Goal: Information Seeking & Learning: Find specific fact

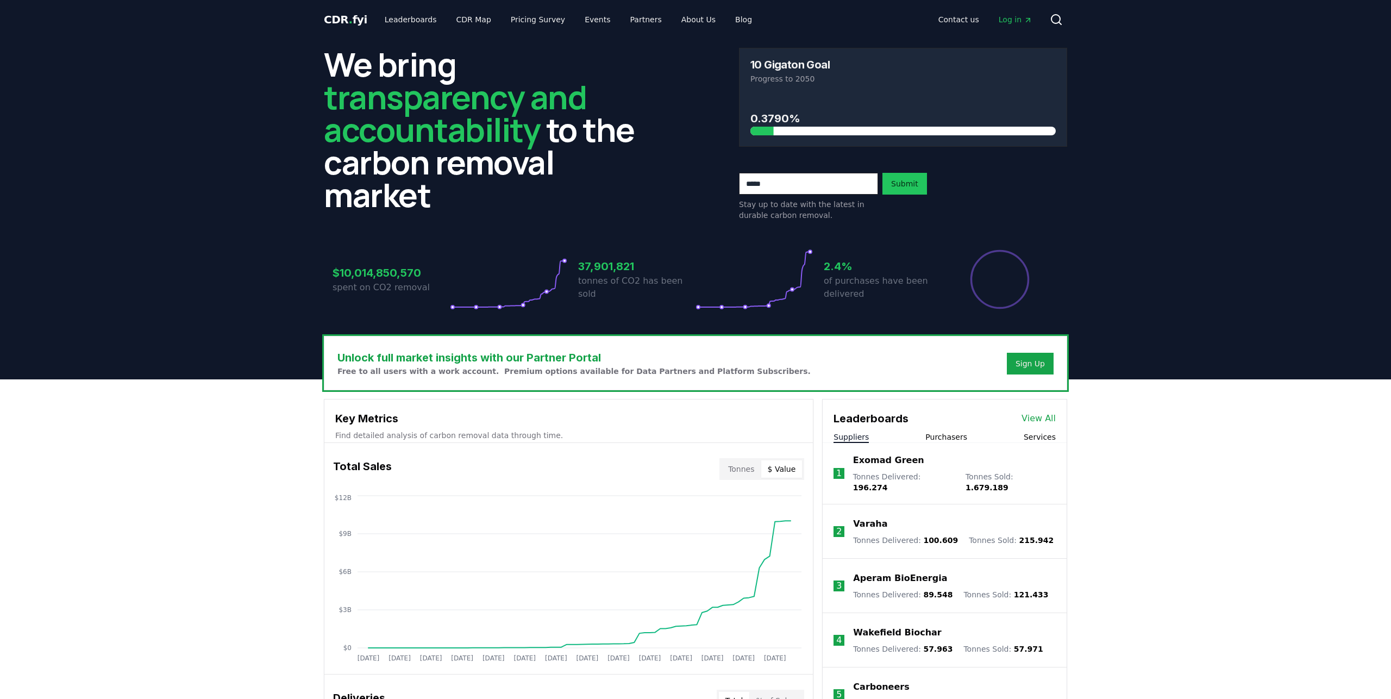
click at [771, 475] on button "$ Value" at bounding box center [781, 468] width 41 height 17
click at [400, 17] on link "Leaderboards" at bounding box center [411, 20] width 70 height 20
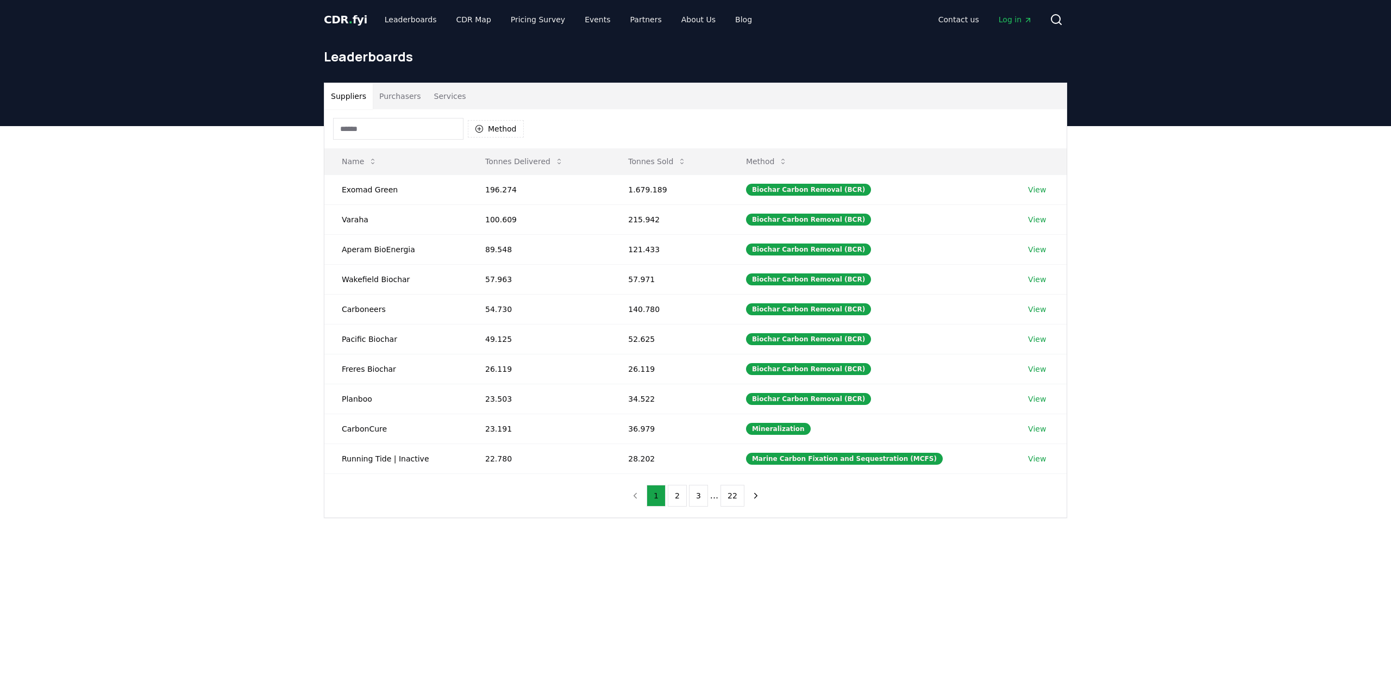
click at [401, 95] on button "Purchasers" at bounding box center [400, 96] width 55 height 26
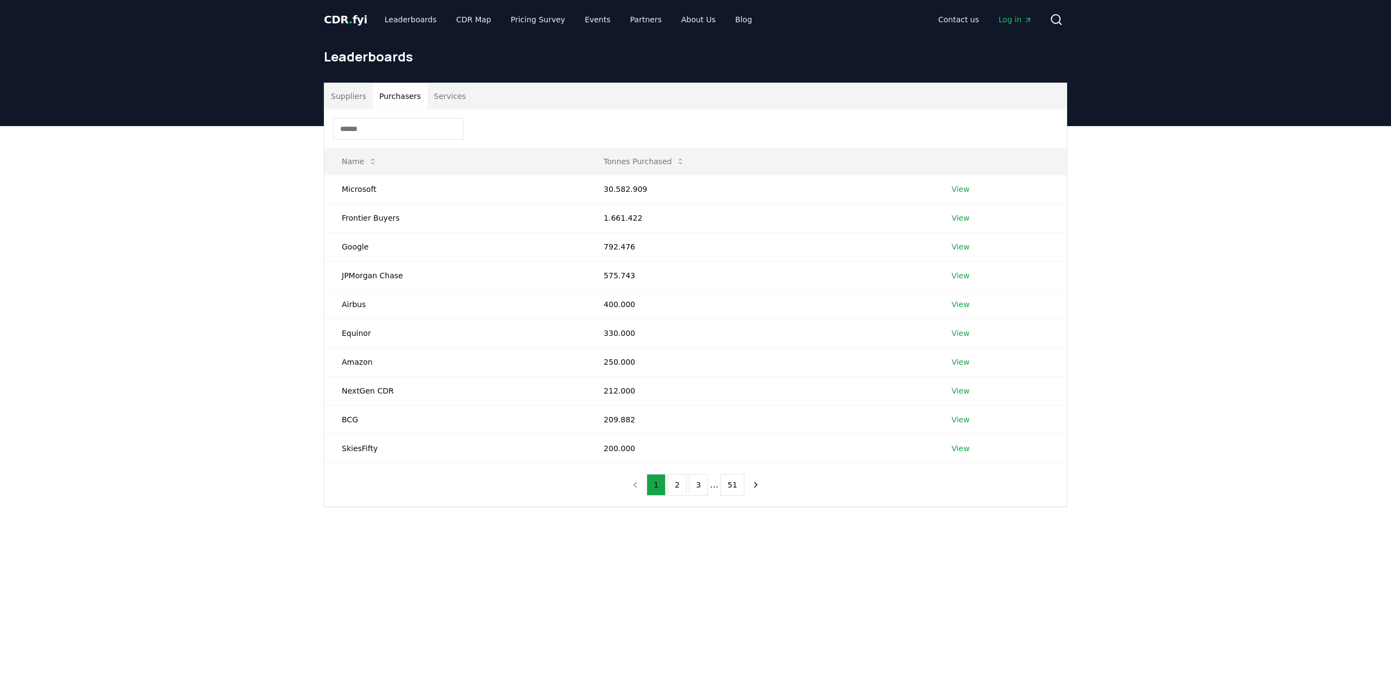
click at [390, 137] on input at bounding box center [398, 129] width 130 height 22
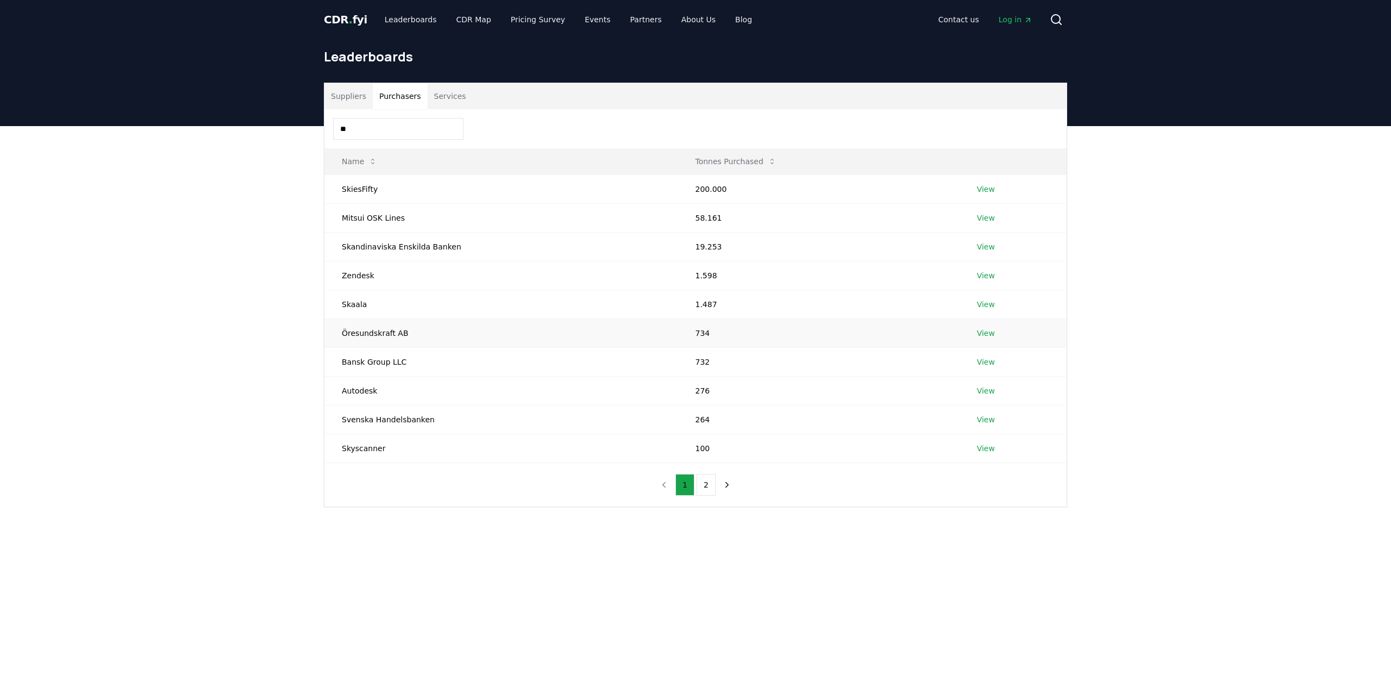
click at [367, 335] on td "Öresundskraft AB" at bounding box center [500, 332] width 353 height 29
drag, startPoint x: 332, startPoint y: 336, endPoint x: 434, endPoint y: 335, distance: 101.1
click at [434, 335] on td "Öresundskraft AB" at bounding box center [500, 332] width 353 height 29
copy td "Öresundskraft AB"
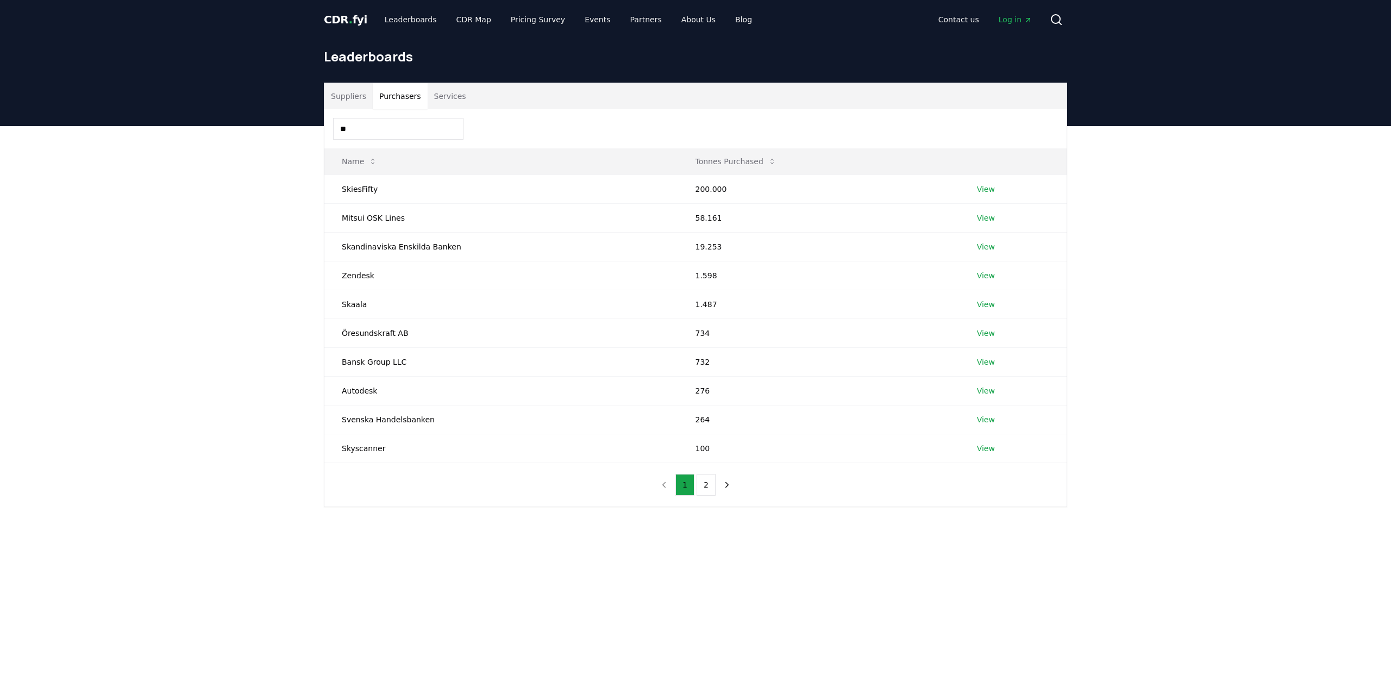
click at [380, 124] on input "**" at bounding box center [398, 129] width 130 height 22
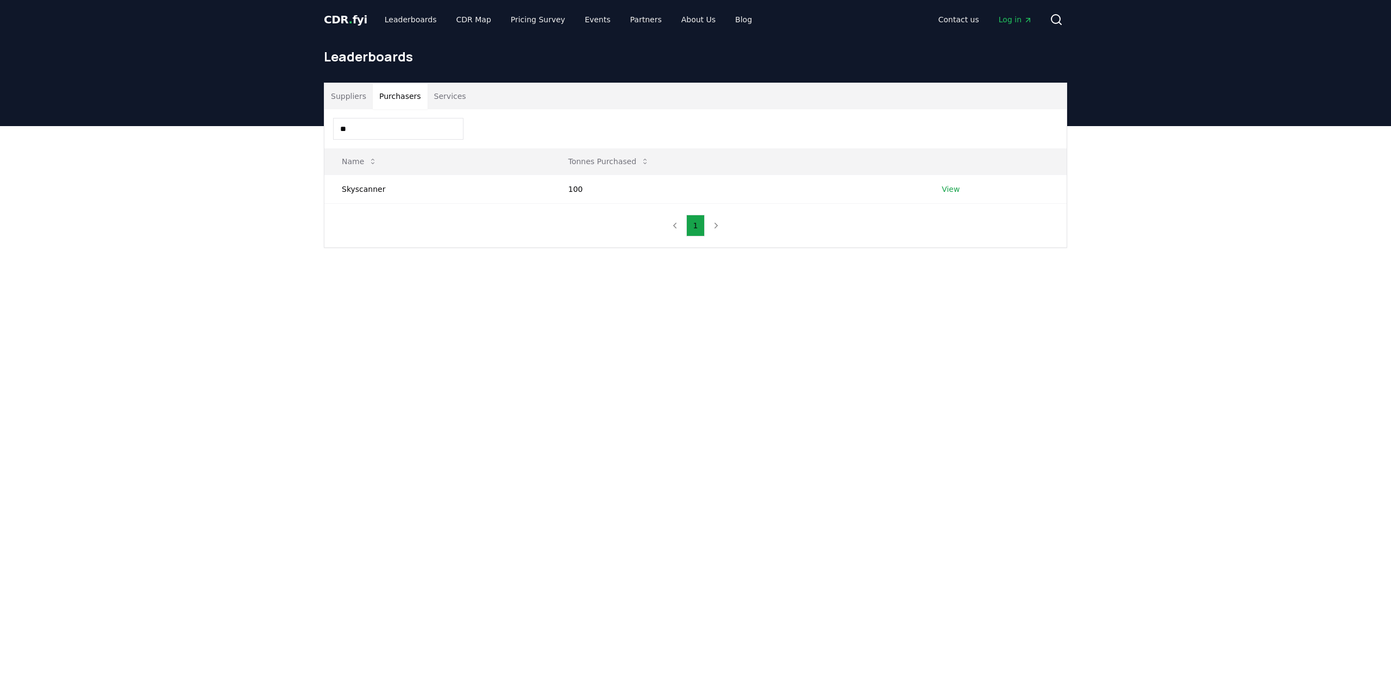
type input "*"
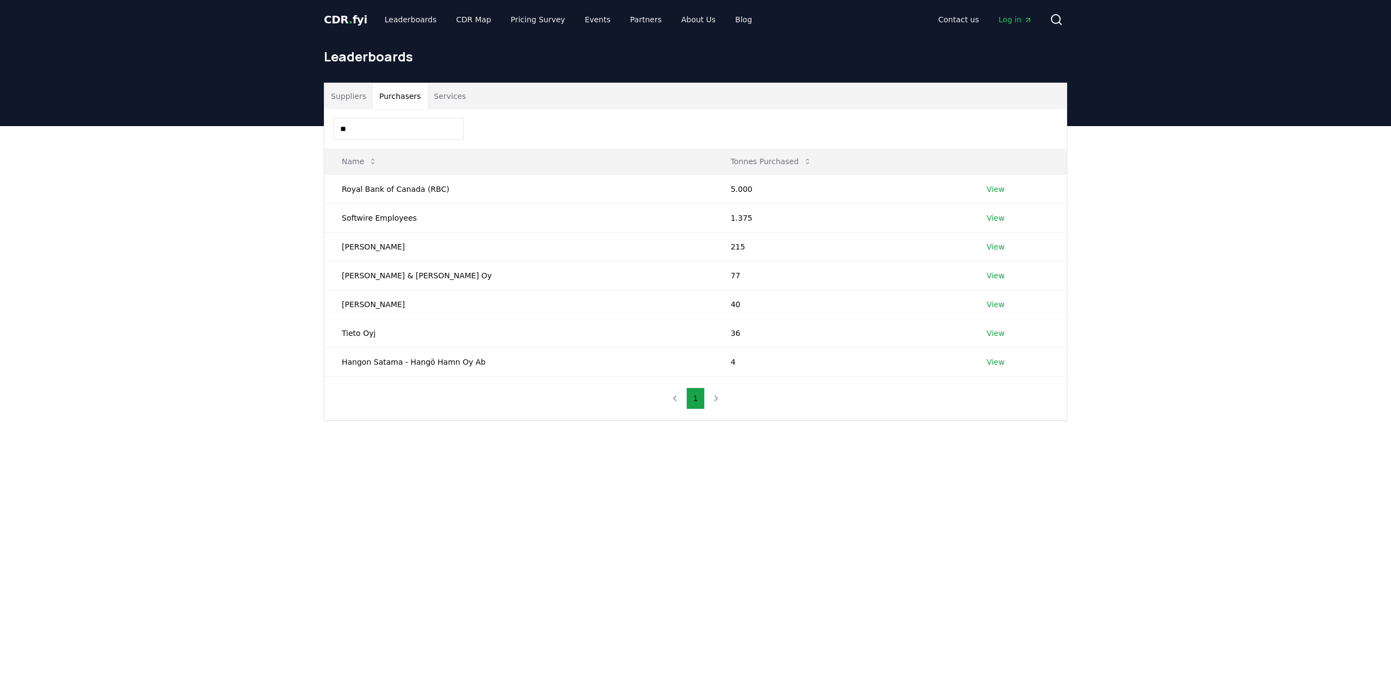
type input "*"
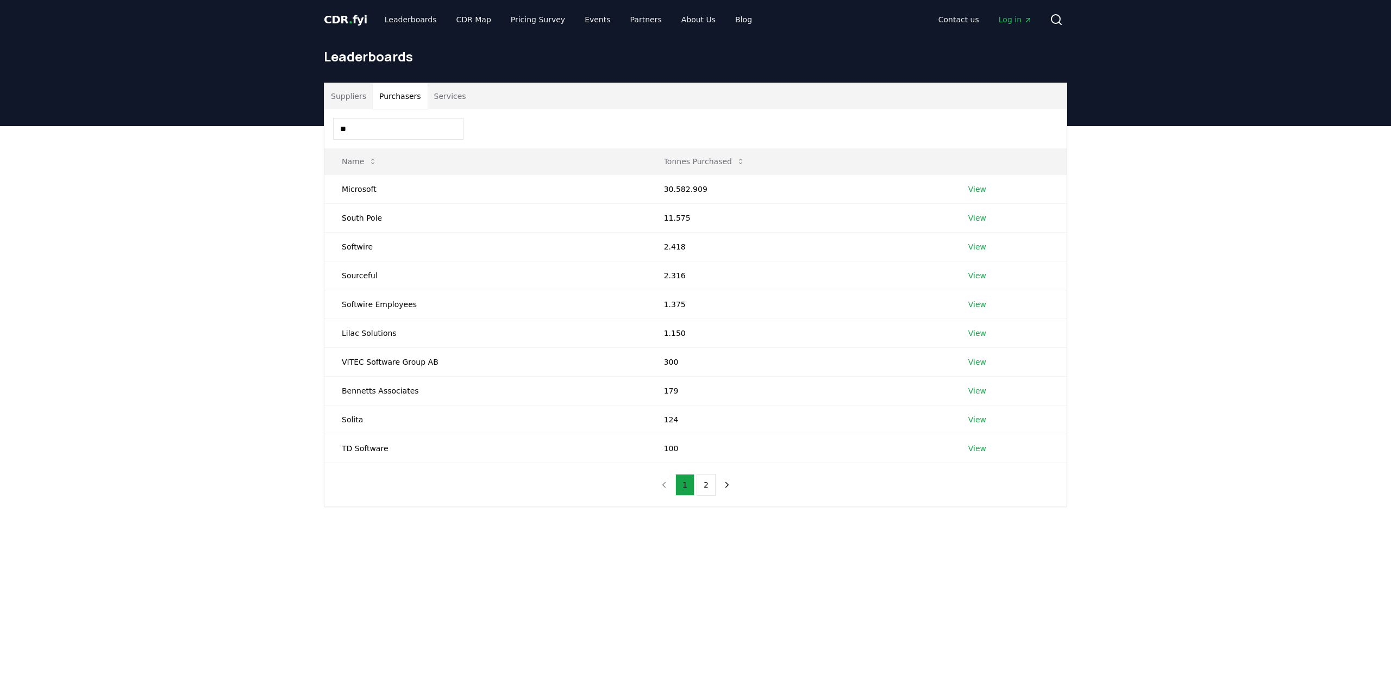
type input "*"
